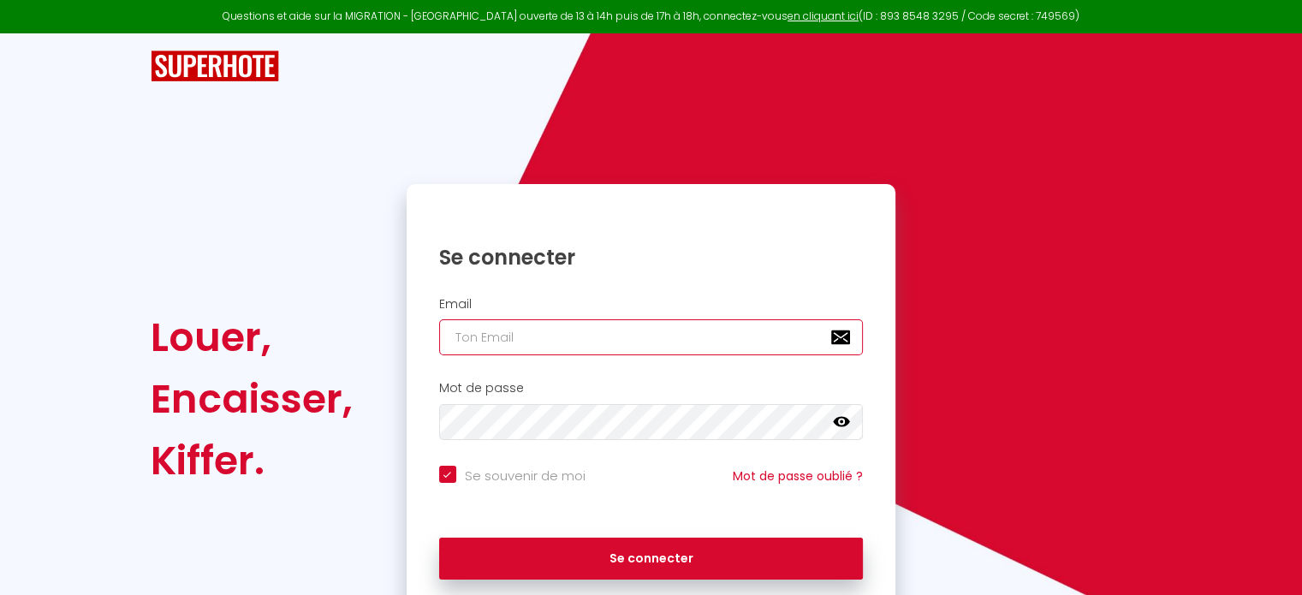
click at [536, 341] on input "email" at bounding box center [651, 337] width 424 height 36
click at [439, 537] on button "Se connecter" at bounding box center [651, 558] width 424 height 43
checkbox input "true"
type input "[EMAIL_ADDRESS][DOMAIN_NAME]"
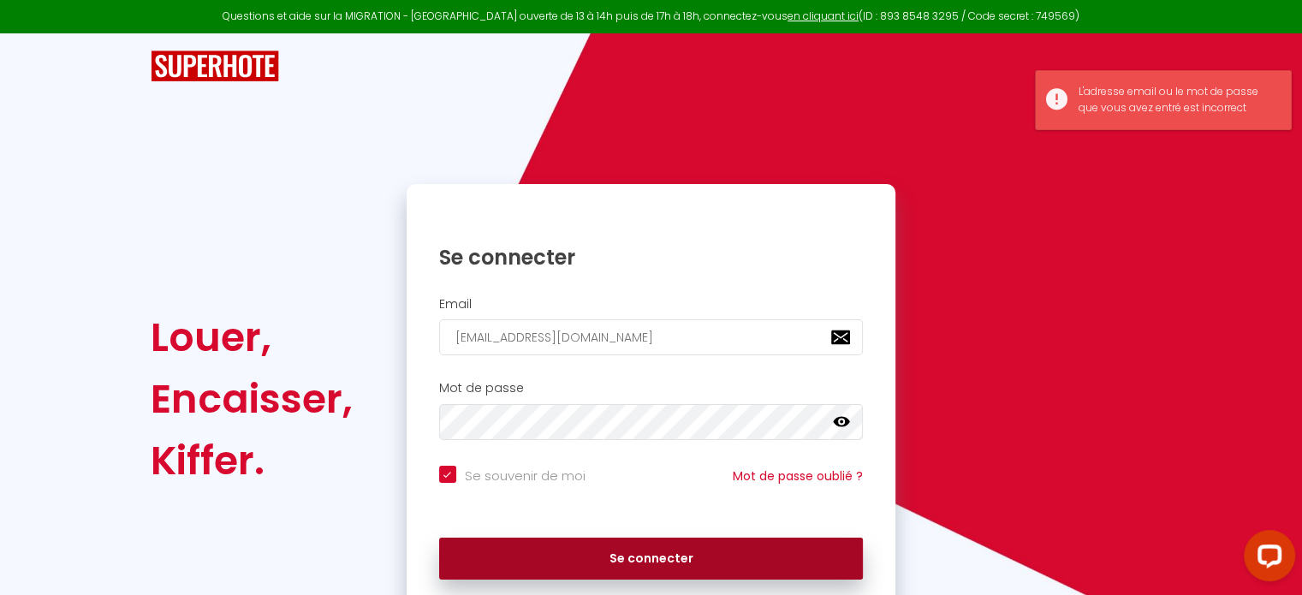
click at [624, 560] on button "Se connecter" at bounding box center [651, 558] width 424 height 43
checkbox input "true"
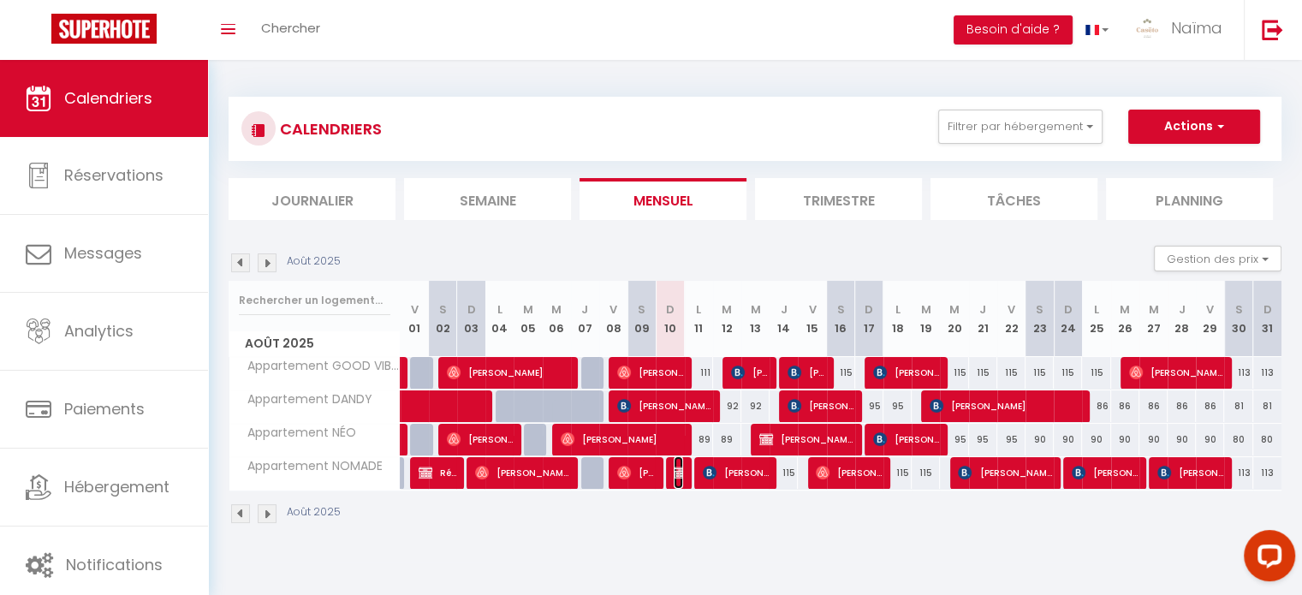
click at [674, 475] on img at bounding box center [680, 473] width 14 height 14
select select "OK"
select select "KO"
select select "0"
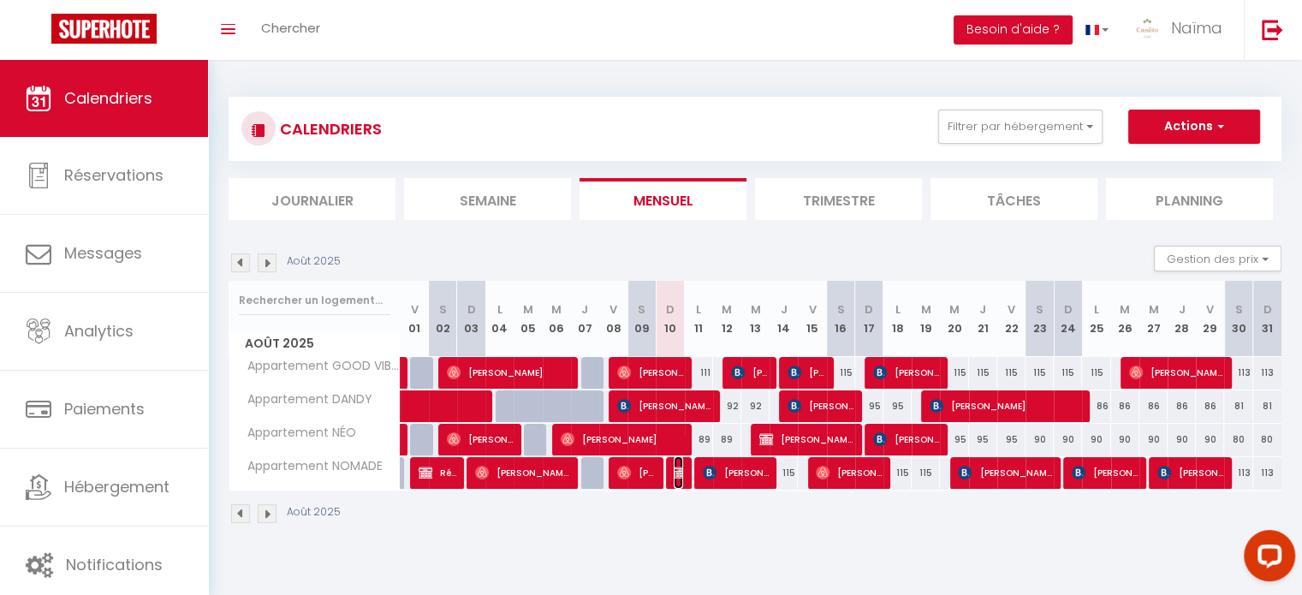
select select "1"
select select
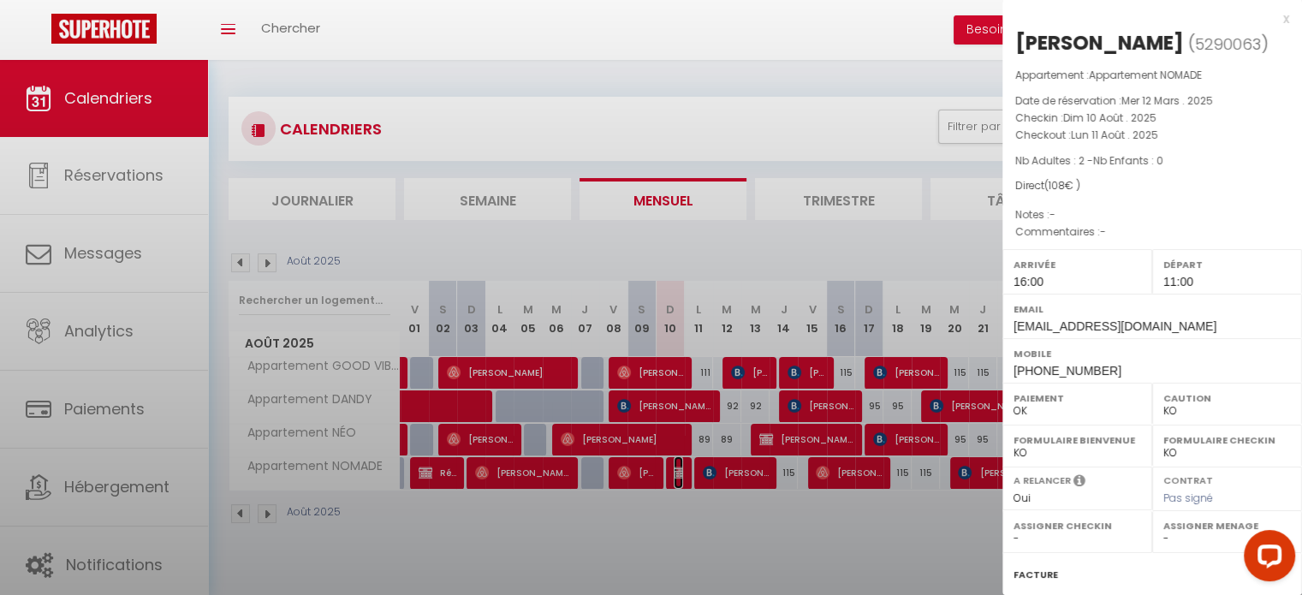
select select "31842"
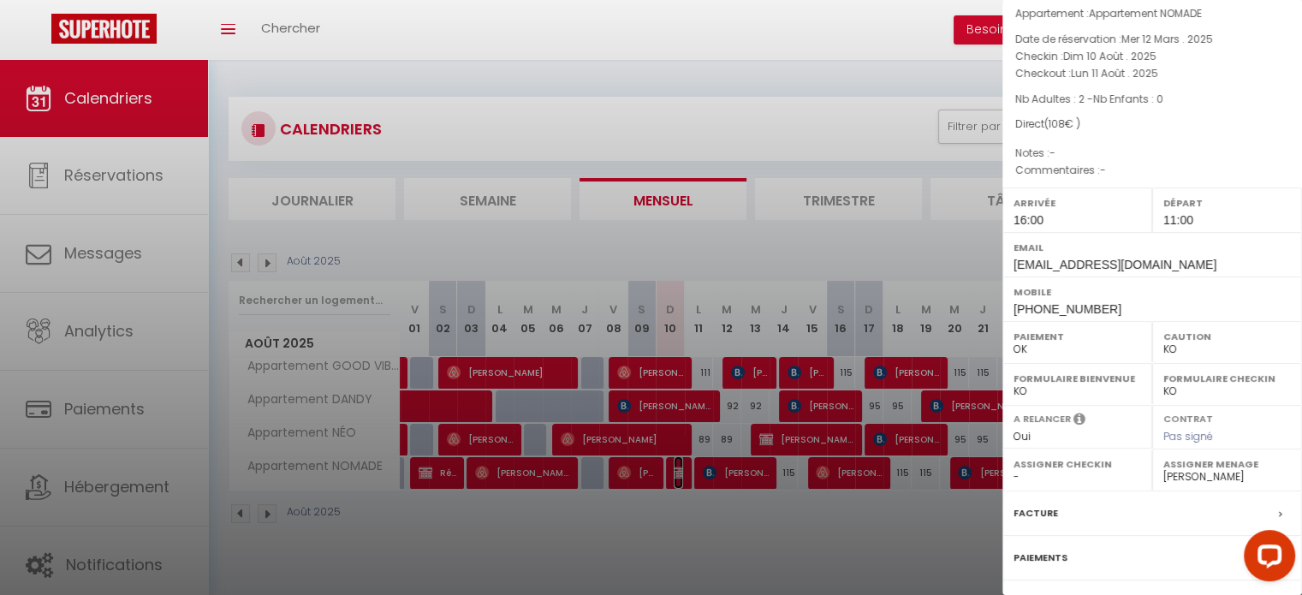
scroll to position [199, 0]
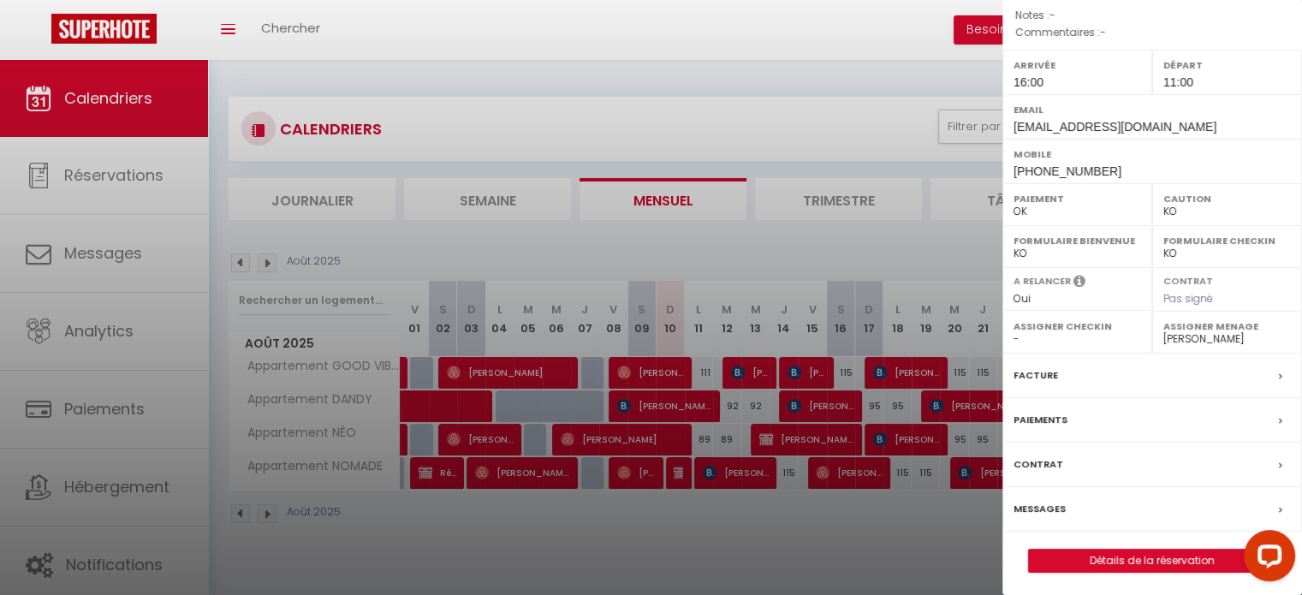
click at [1039, 506] on label "Messages" at bounding box center [1039, 509] width 52 height 18
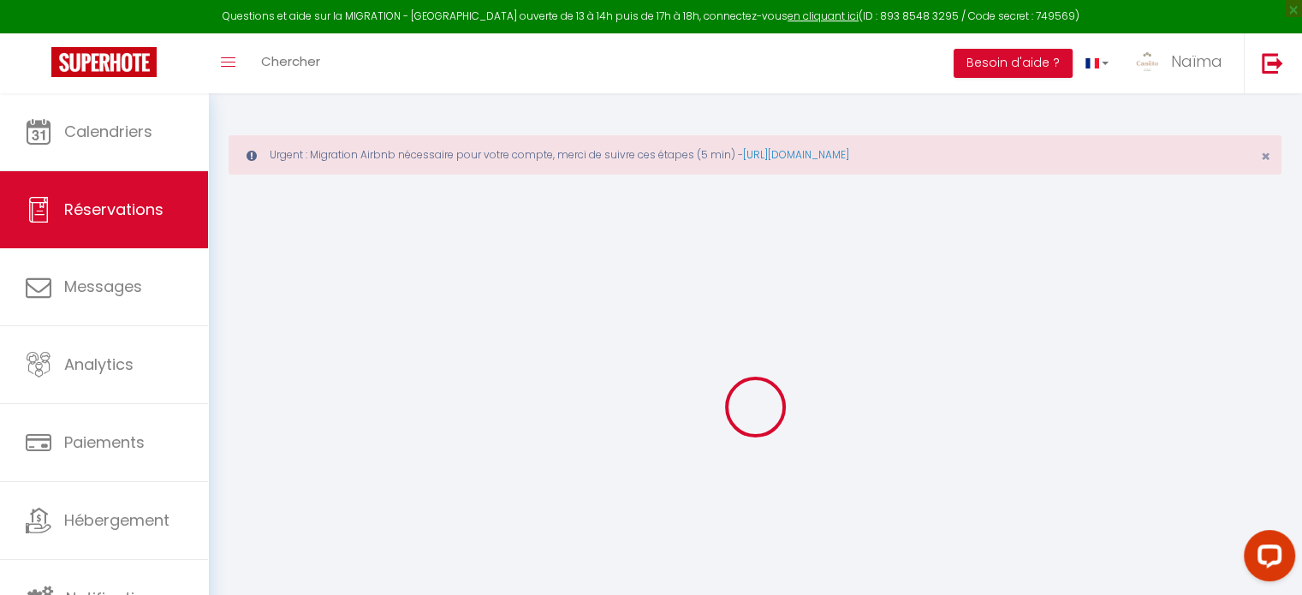
select select
checkbox input "false"
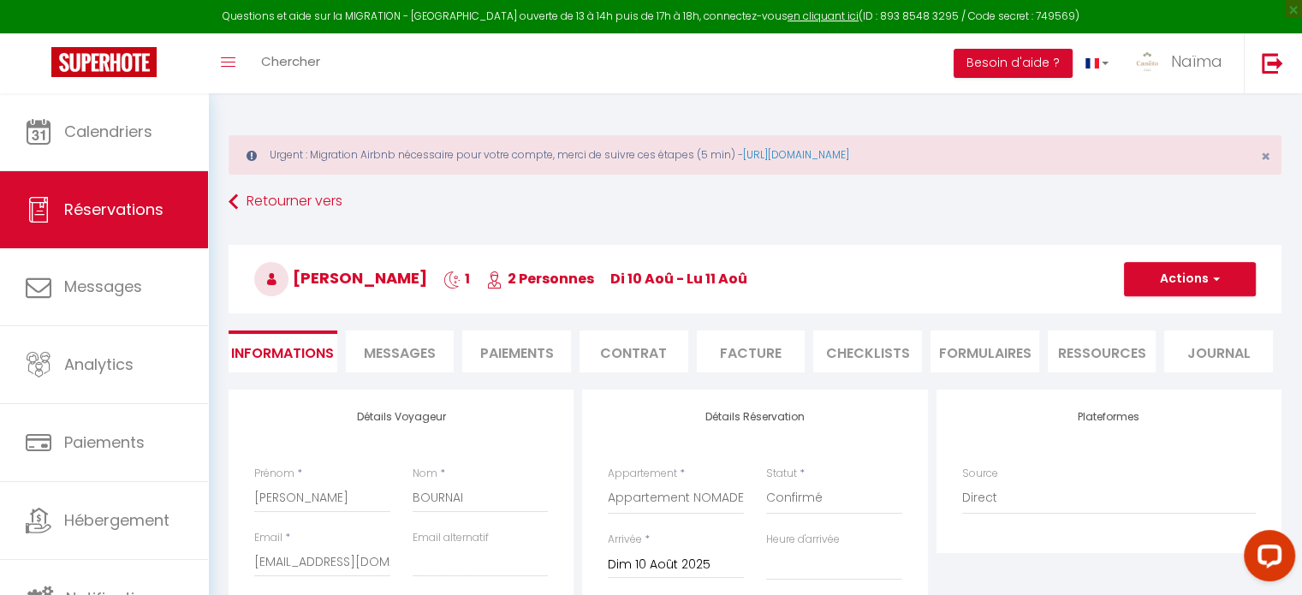
select select
checkbox input "false"
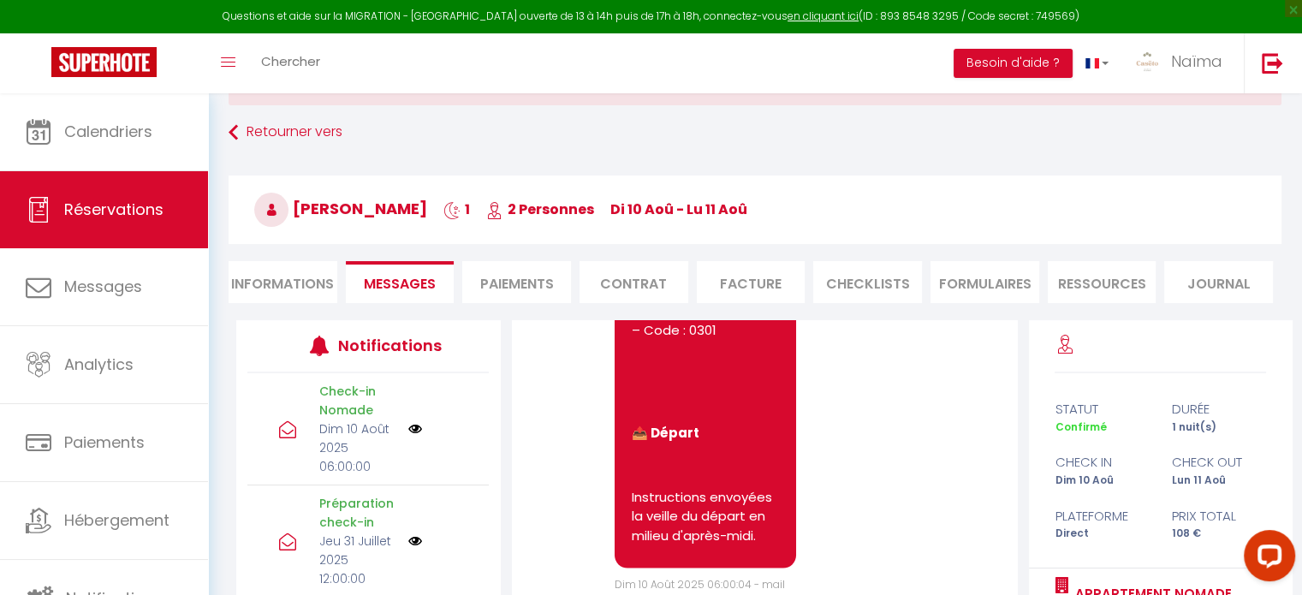
scroll to position [171, 0]
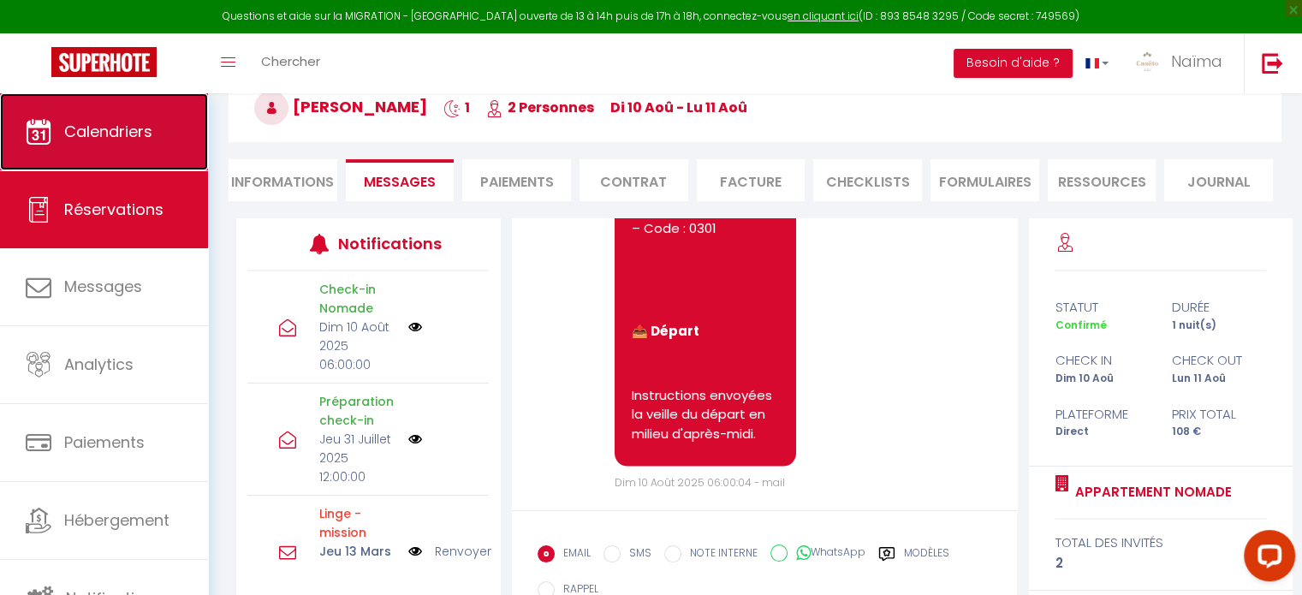
click at [116, 146] on link "Calendriers" at bounding box center [104, 131] width 208 height 77
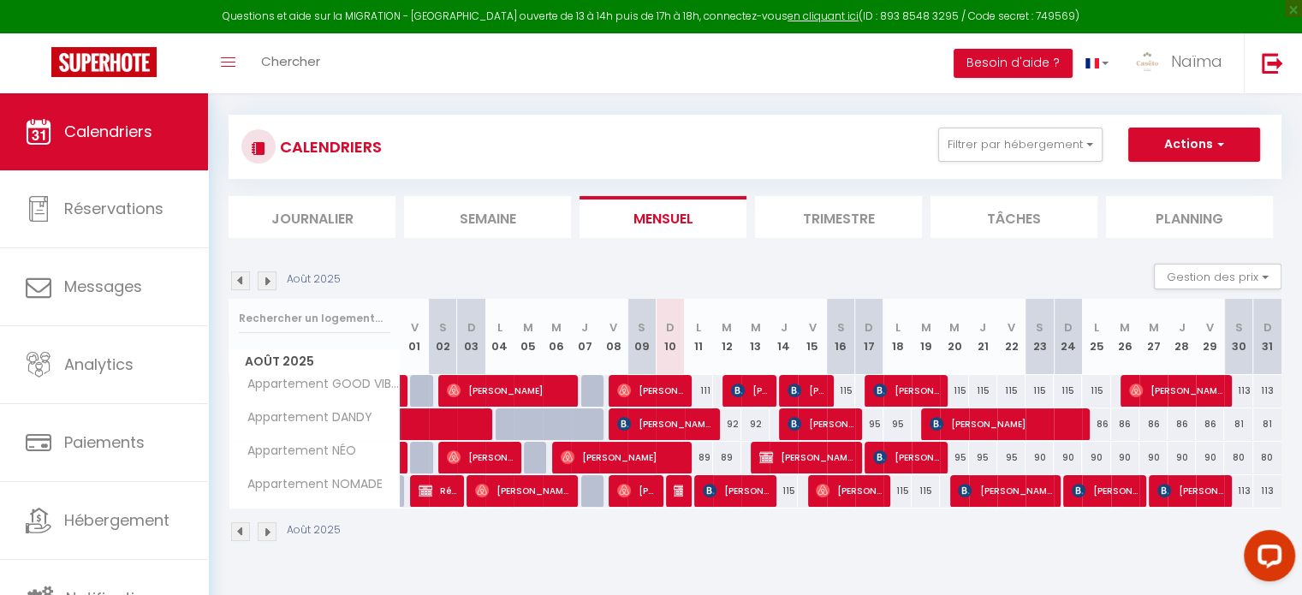
scroll to position [92, 0]
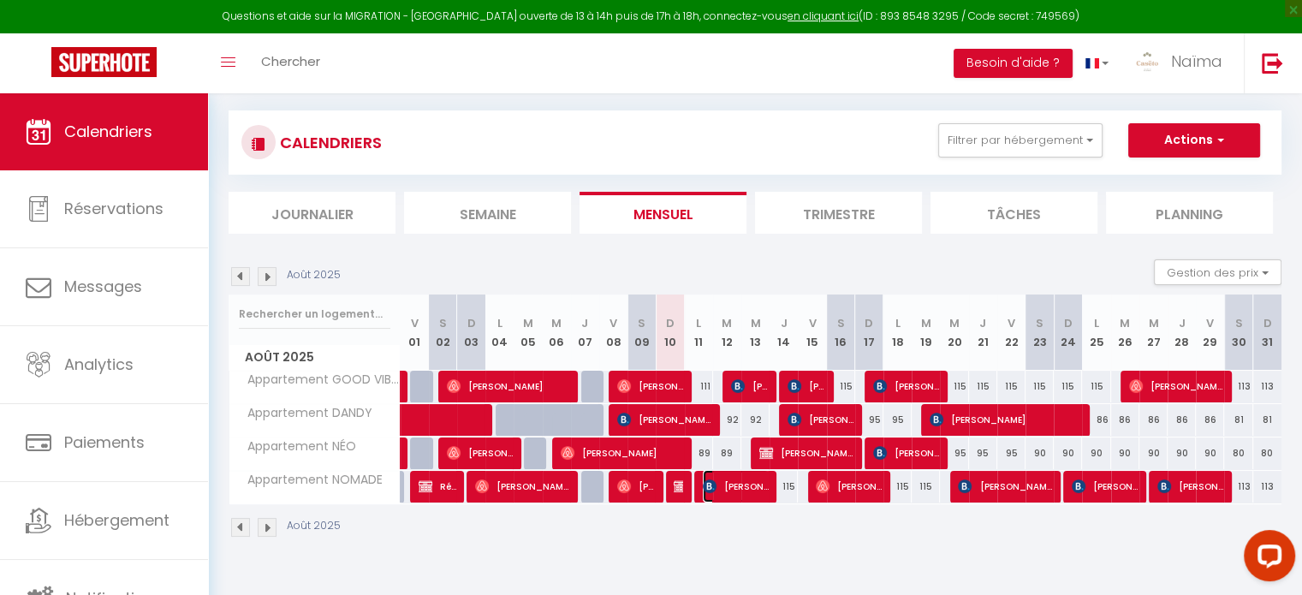
click at [719, 484] on span "[PERSON_NAME]" at bounding box center [736, 486] width 66 height 33
select select "OK"
select select "KO"
select select "0"
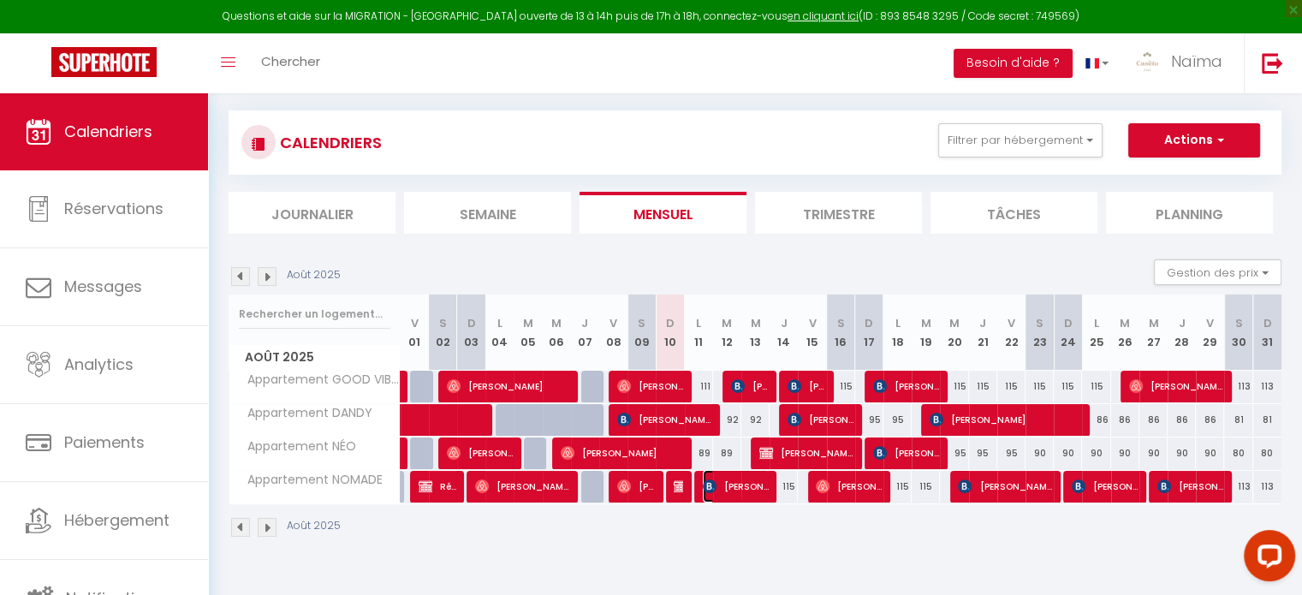
select select "1"
select select
select select "31842"
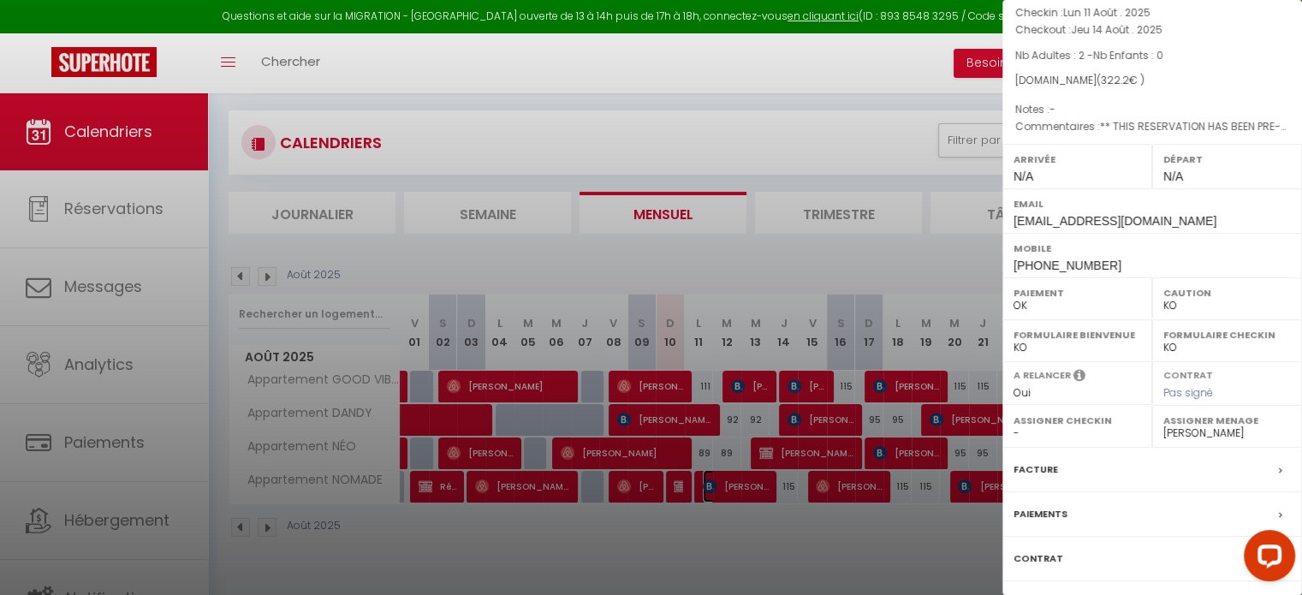
scroll to position [199, 0]
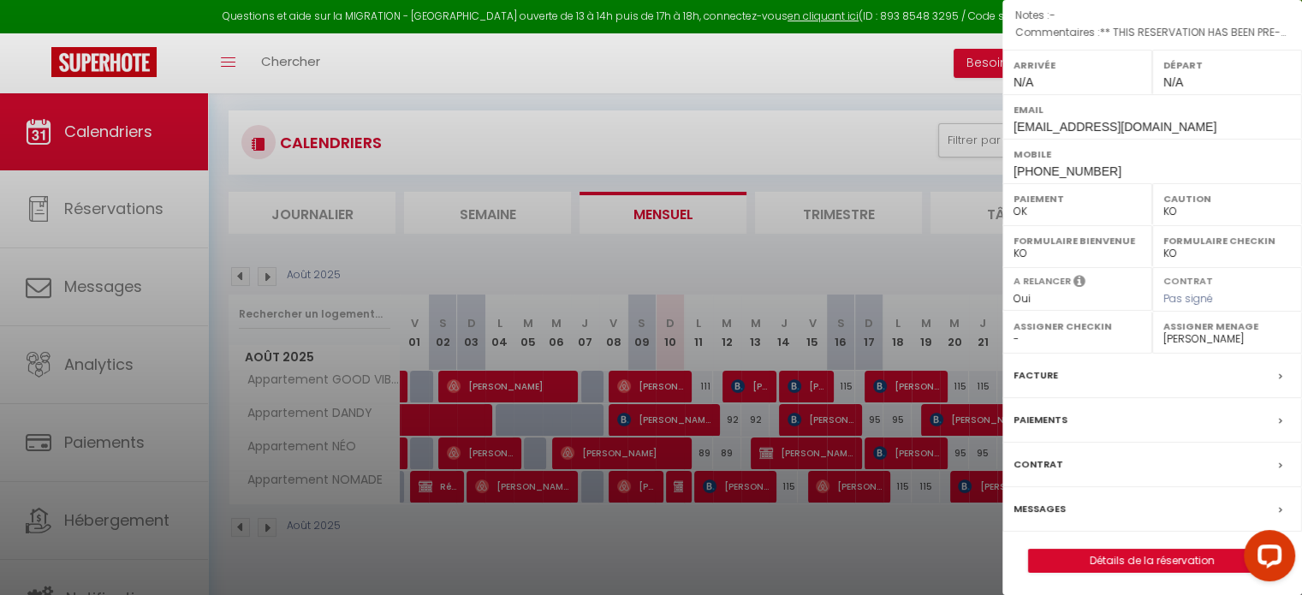
click at [1043, 500] on label "Messages" at bounding box center [1039, 509] width 52 height 18
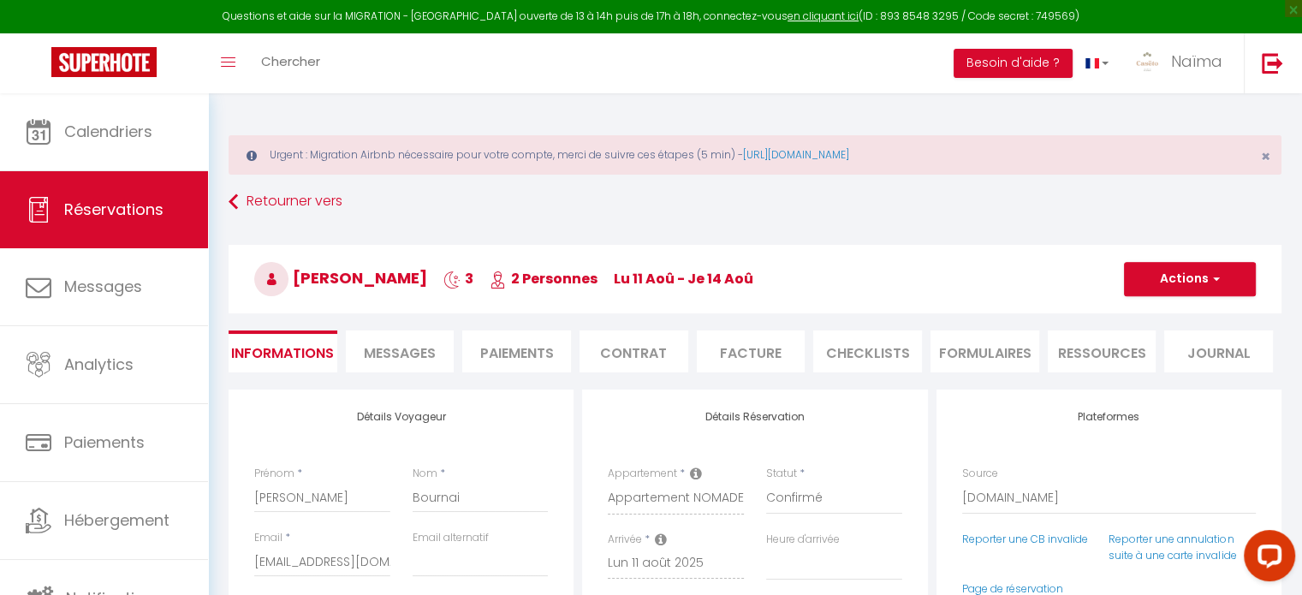
select select
checkbox input "false"
select select
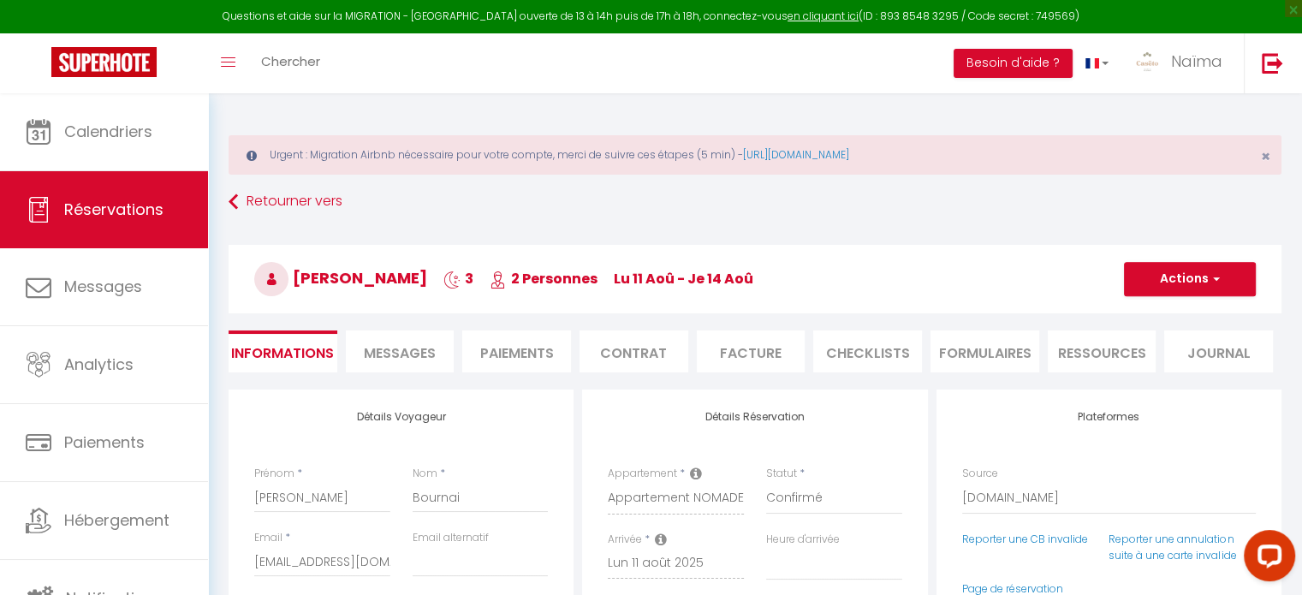
checkbox input "false"
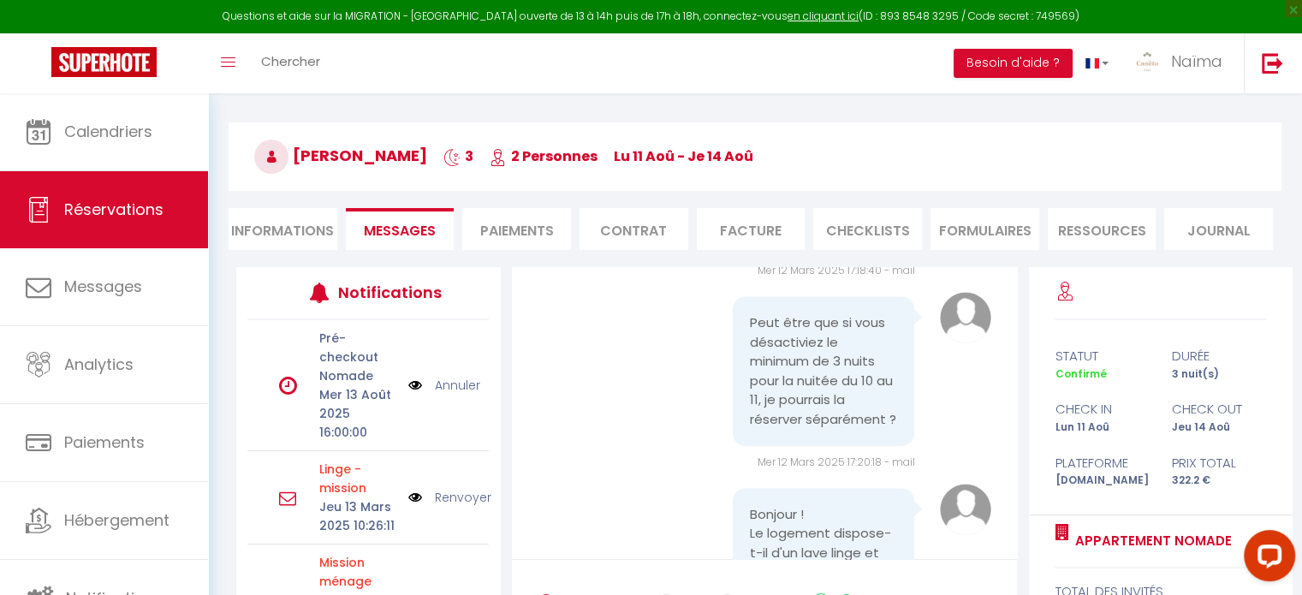
scroll to position [862, 0]
